Goal: Information Seeking & Learning: Understand process/instructions

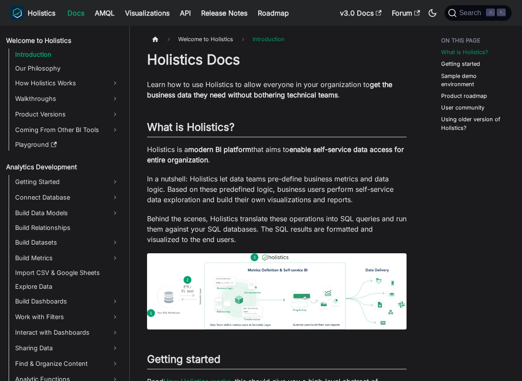
click at [232, 314] on img at bounding box center [276, 291] width 259 height 76
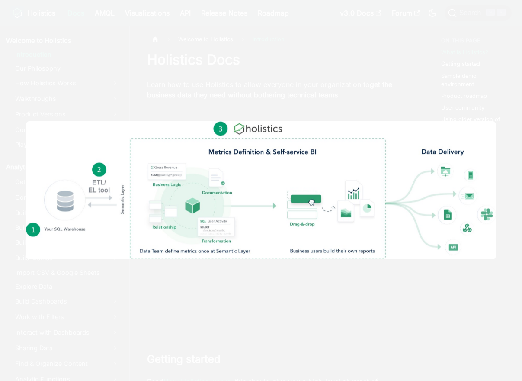
click at [229, 79] on div at bounding box center [261, 190] width 522 height 381
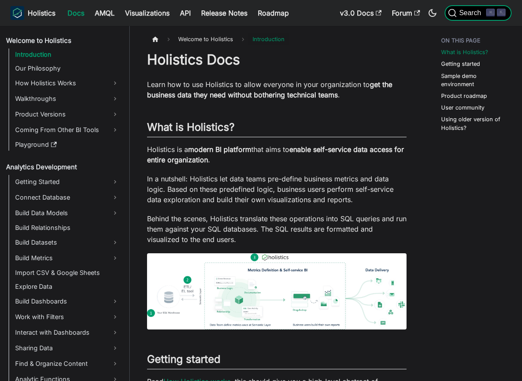
click at [477, 13] on span "Search" at bounding box center [472, 13] width 30 height 8
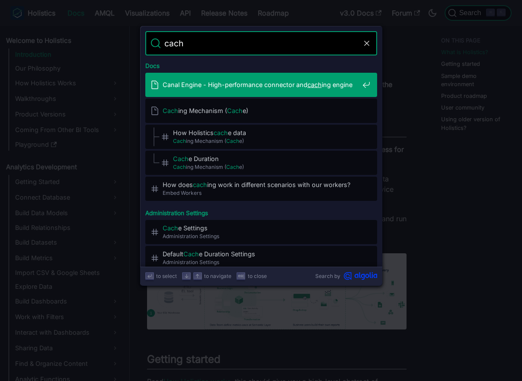
type input "cache"
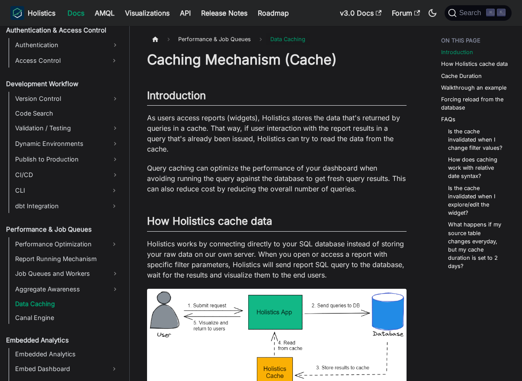
click at [258, 55] on h1 "Caching Mechanism (Cache)" at bounding box center [276, 59] width 259 height 17
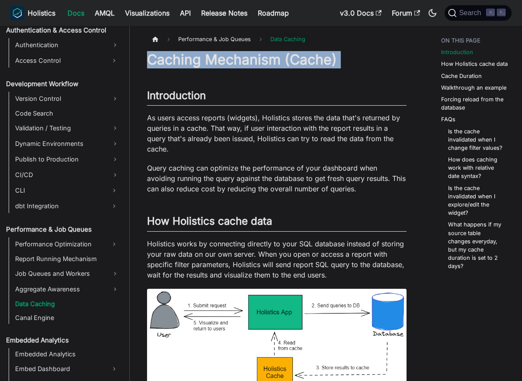
click at [258, 55] on h1 "Caching Mechanism (Cache)" at bounding box center [276, 59] width 259 height 17
copy h1 "Caching Mechanism (Cache)"
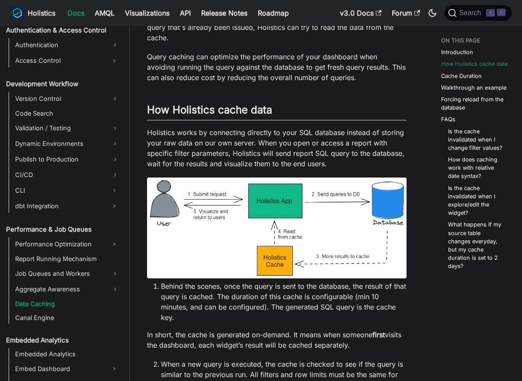
scroll to position [112, 0]
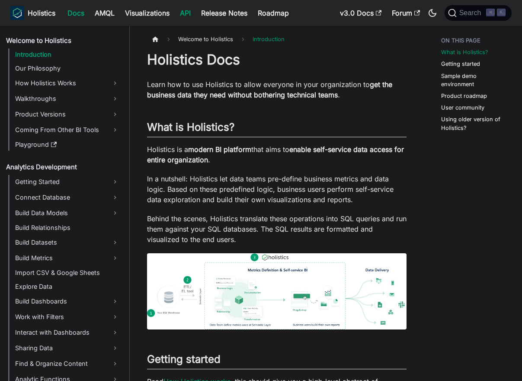
click at [188, 15] on link "API" at bounding box center [185, 13] width 21 height 14
click at [183, 17] on link "API" at bounding box center [185, 13] width 21 height 14
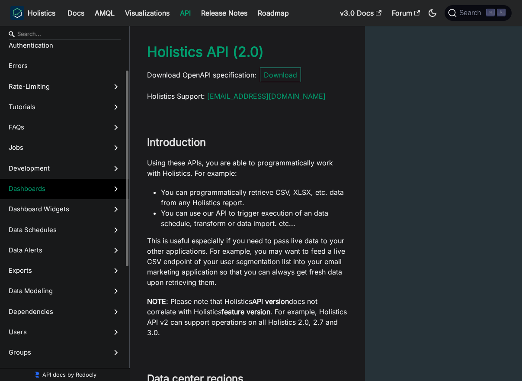
scroll to position [50, 0]
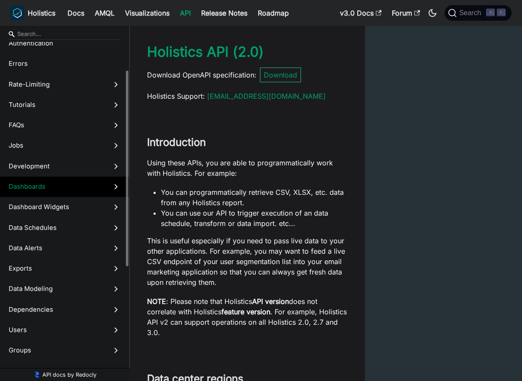
click at [63, 182] on span "Dashboards" at bounding box center [57, 187] width 96 height 10
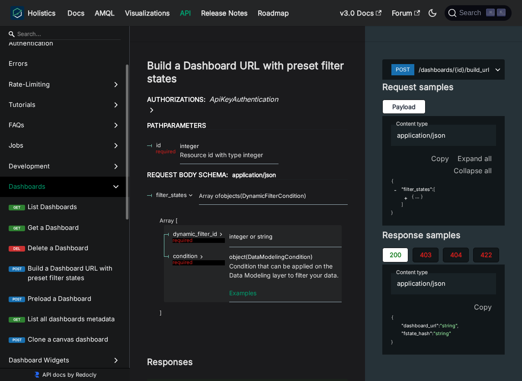
click at [63, 182] on span "Dashboards" at bounding box center [57, 187] width 96 height 10
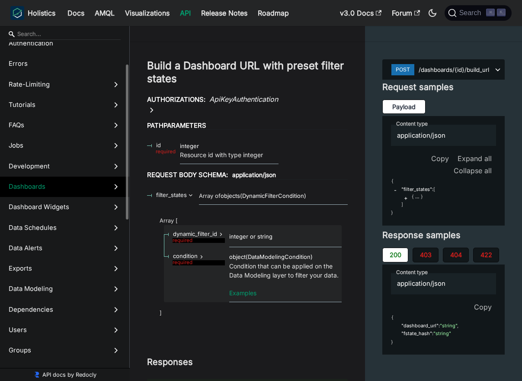
click at [66, 184] on span "Dashboards" at bounding box center [57, 187] width 96 height 10
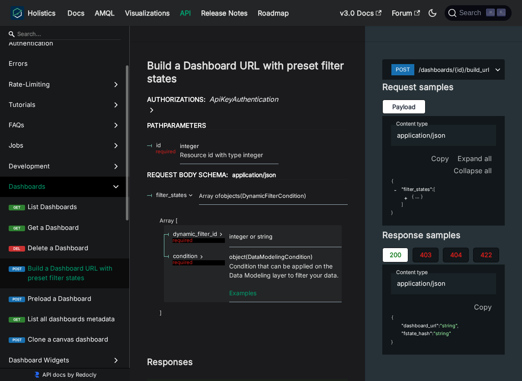
scroll to position [79, 0]
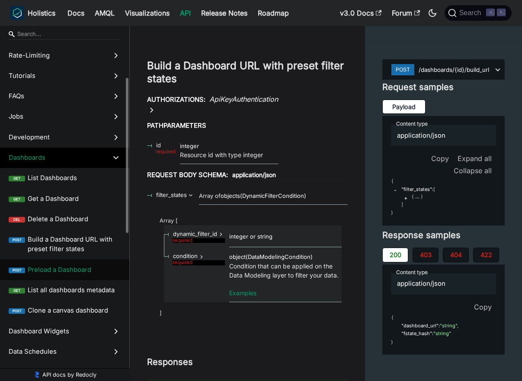
click at [77, 268] on span "Preload a Dashboard" at bounding box center [74, 270] width 93 height 10
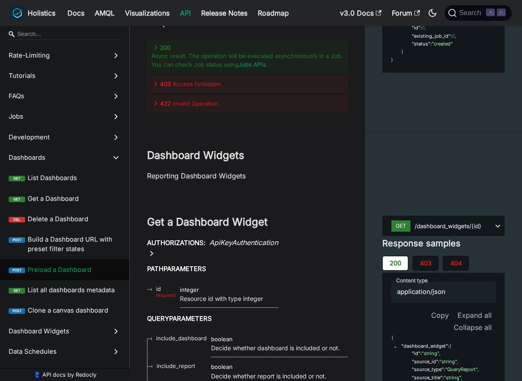
scroll to position [18175, 0]
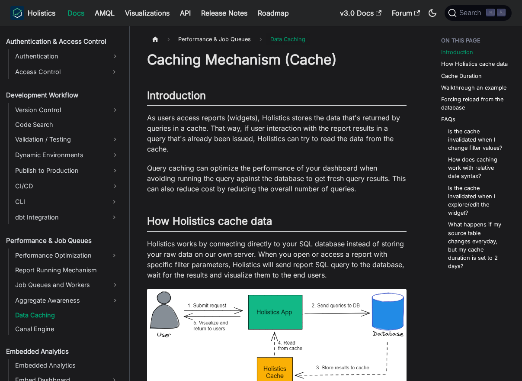
scroll to position [623, 0]
